Goal: Check status: Check status

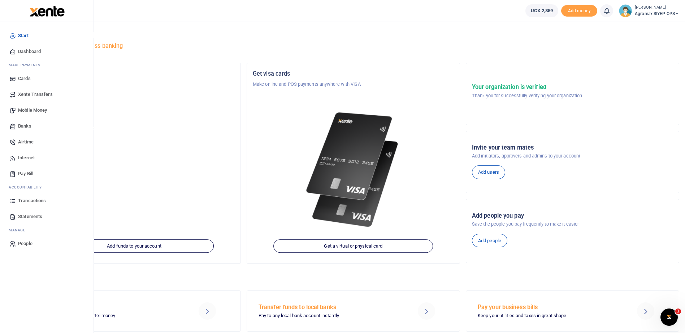
click at [23, 200] on span "Transactions" at bounding box center [32, 200] width 28 height 7
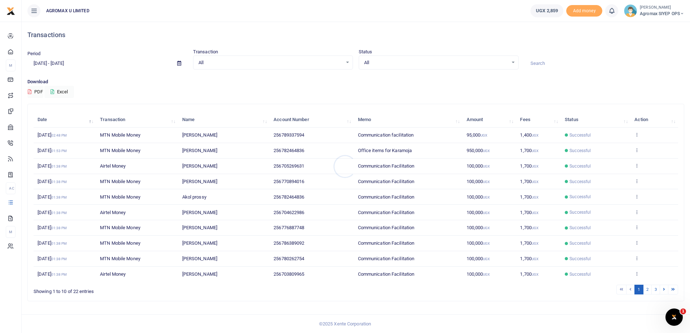
click at [57, 64] on div at bounding box center [345, 166] width 690 height 333
click at [53, 63] on input "08/17/2025 - 09/15/2025" at bounding box center [99, 63] width 144 height 12
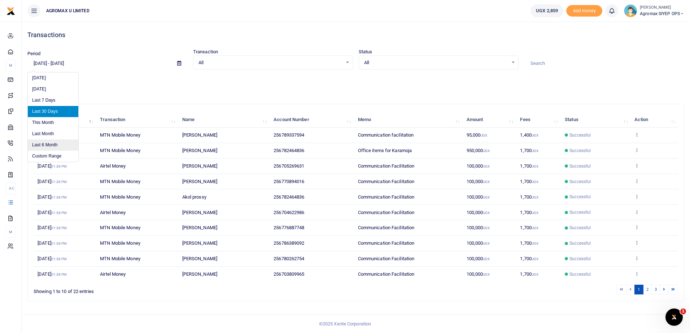
click at [52, 145] on li "Last 6 Month" at bounding box center [53, 145] width 51 height 11
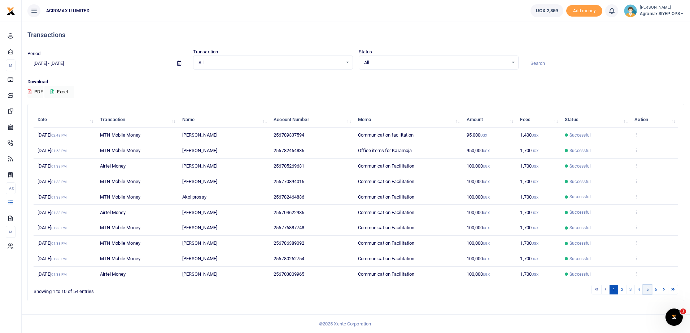
click at [645, 289] on link "5" at bounding box center [647, 290] width 9 height 10
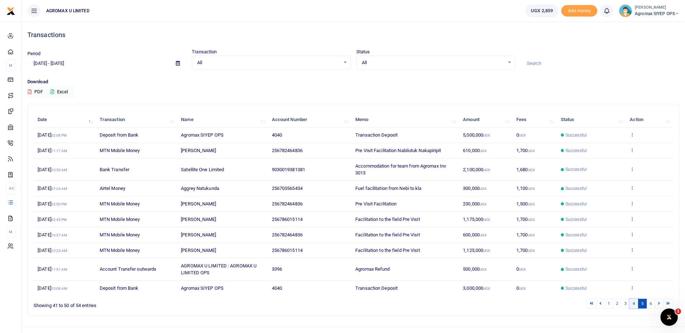
click at [634, 303] on link "4" at bounding box center [633, 304] width 9 height 10
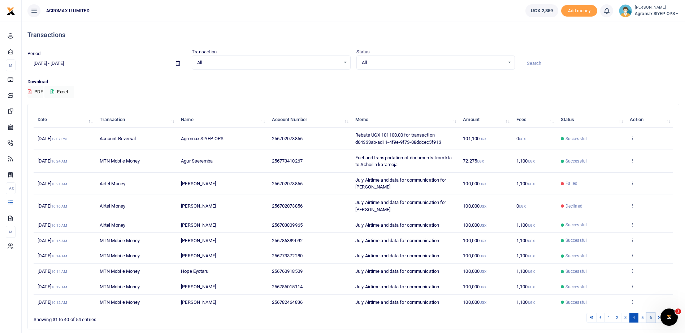
click at [651, 318] on link "6" at bounding box center [650, 318] width 9 height 10
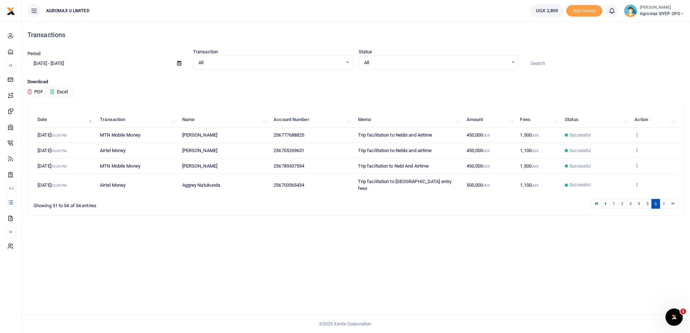
click at [665, 199] on li at bounding box center [664, 204] width 8 height 10
click at [648, 199] on link "5" at bounding box center [647, 204] width 9 height 10
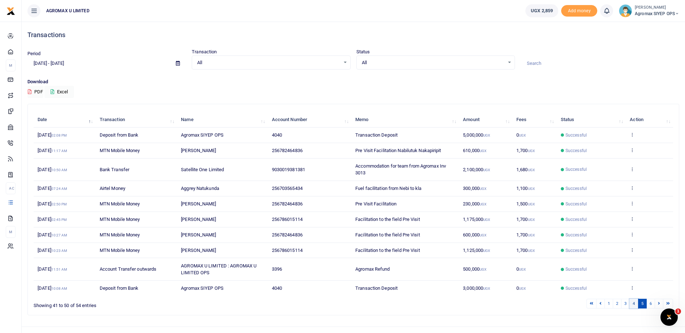
click at [633, 305] on link "4" at bounding box center [633, 304] width 9 height 10
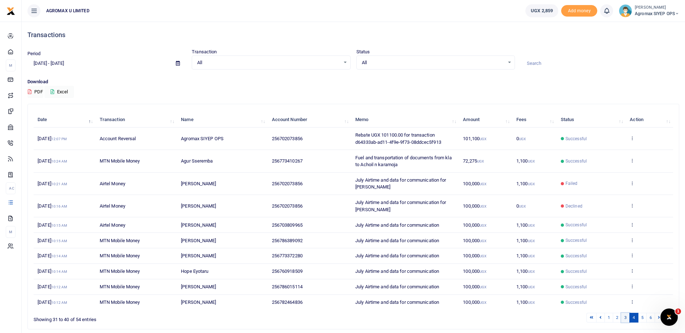
click at [626, 315] on link "3" at bounding box center [625, 318] width 9 height 10
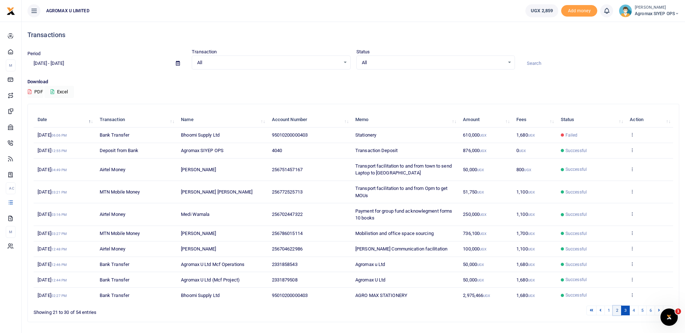
click at [616, 313] on link "2" at bounding box center [616, 311] width 9 height 10
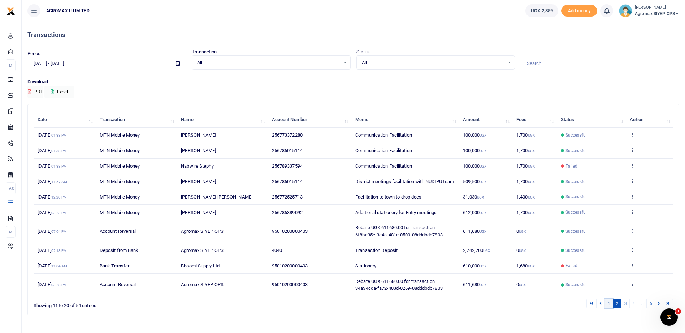
click at [608, 309] on link "1" at bounding box center [608, 304] width 9 height 10
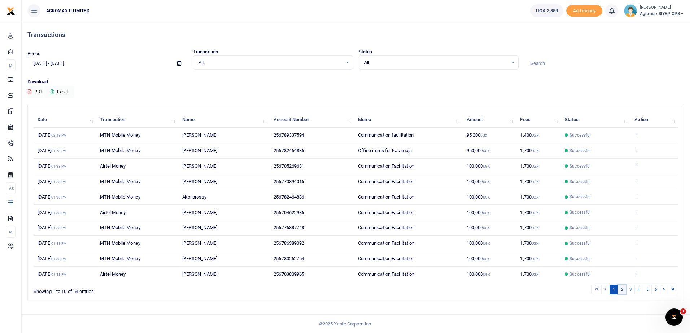
click at [622, 290] on link "2" at bounding box center [622, 290] width 9 height 10
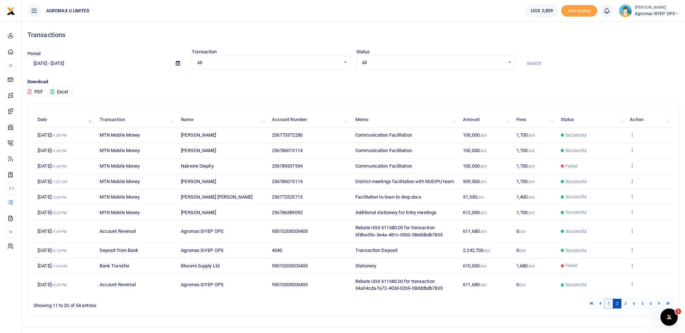
click at [607, 309] on link "1" at bounding box center [608, 304] width 9 height 10
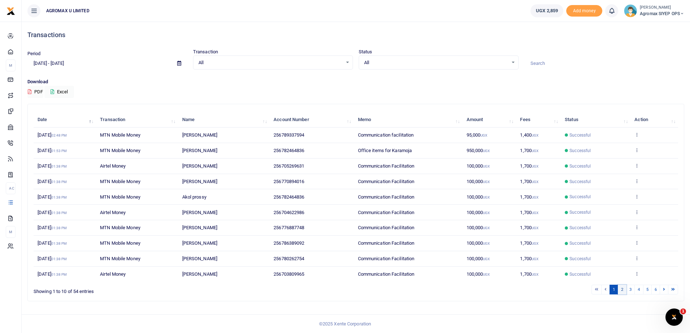
click at [624, 290] on link "2" at bounding box center [622, 290] width 9 height 10
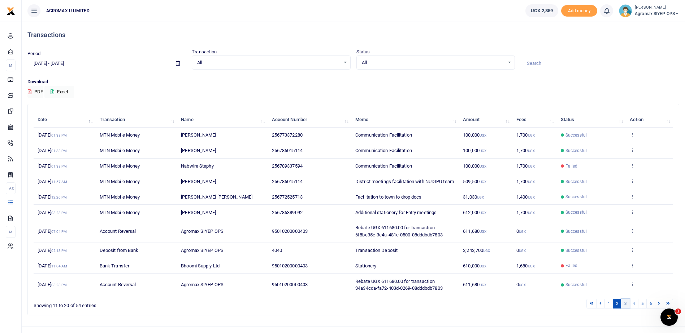
click at [625, 309] on link "3" at bounding box center [625, 304] width 9 height 10
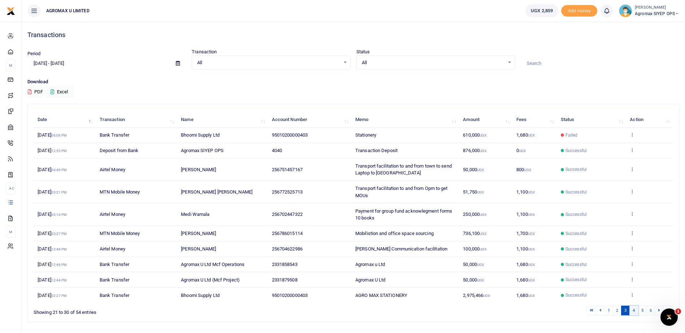
click at [633, 309] on link "4" at bounding box center [633, 311] width 9 height 10
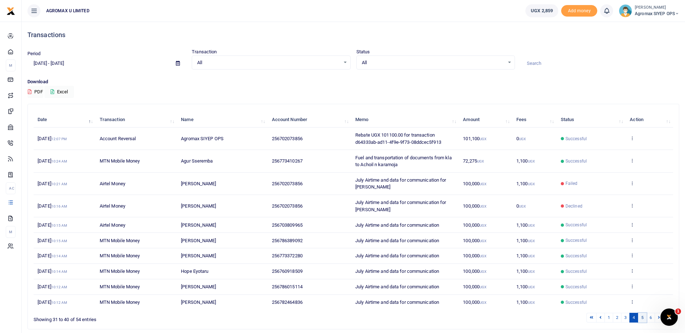
click at [642, 319] on link "5" at bounding box center [642, 318] width 9 height 10
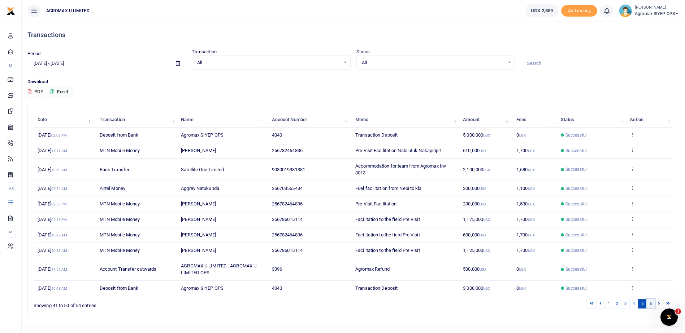
click at [651, 305] on link "6" at bounding box center [650, 304] width 9 height 10
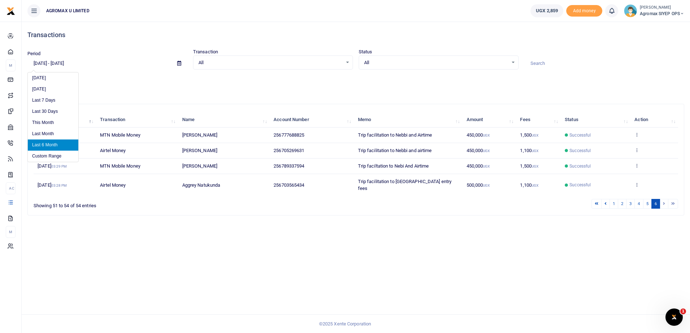
click at [61, 61] on input "03/15/2025 - 09/15/2025" at bounding box center [99, 63] width 144 height 12
click at [49, 157] on li "Custom Range" at bounding box center [53, 156] width 51 height 11
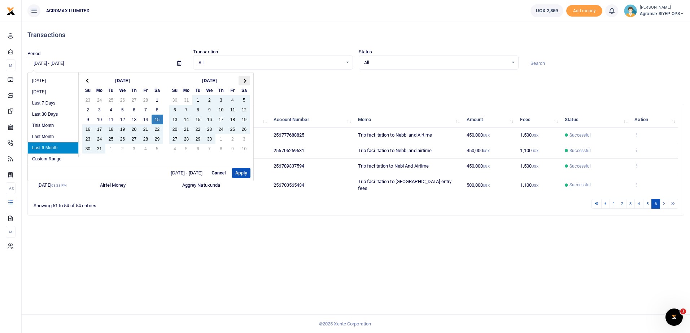
click at [248, 82] on th at bounding box center [245, 81] width 12 height 10
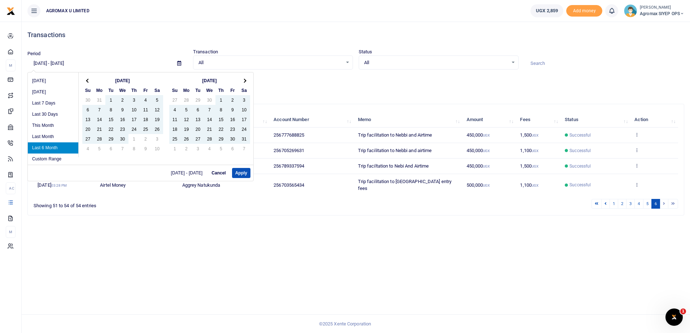
click at [248, 82] on th at bounding box center [245, 81] width 12 height 10
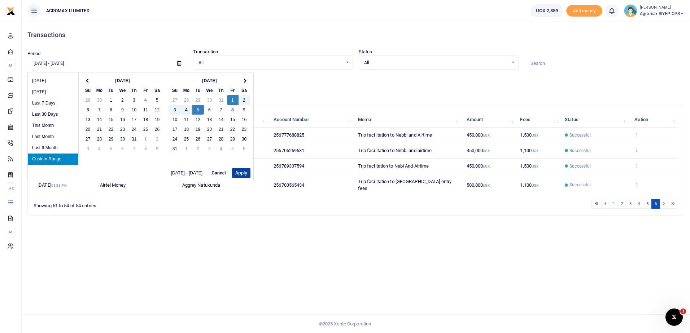
click at [239, 172] on button "Apply" at bounding box center [241, 173] width 18 height 10
type input "08/01/2025 - 08/05/2025"
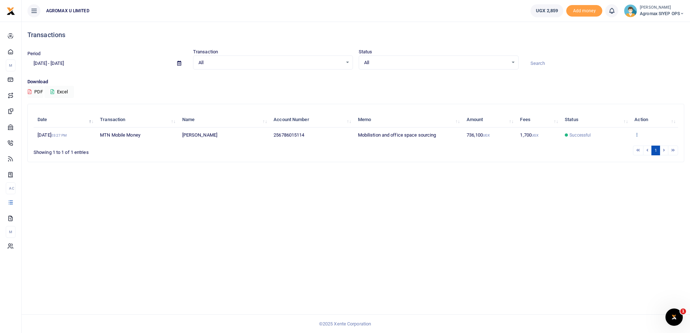
click at [636, 136] on icon at bounding box center [636, 134] width 5 height 5
click at [641, 147] on link "View details" at bounding box center [649, 147] width 57 height 10
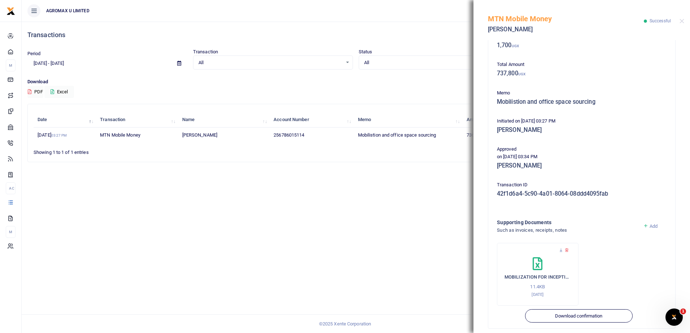
scroll to position [109, 0]
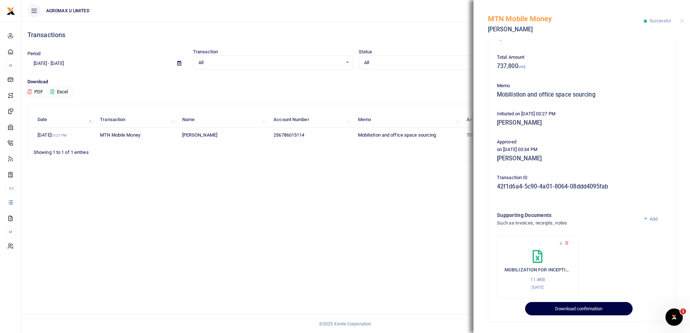
click at [581, 309] on button "Download confirmation" at bounding box center [578, 309] width 107 height 14
